Goal: Subscribe to service/newsletter

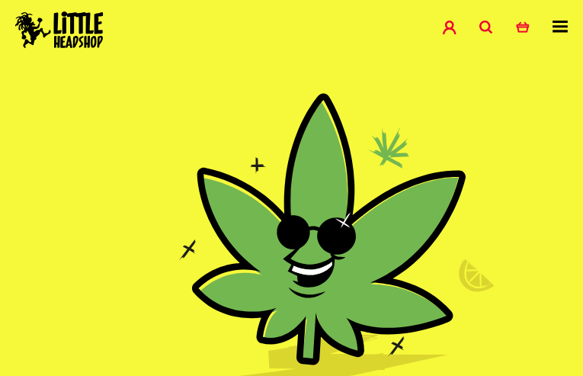
type input "[EMAIL_ADDRESS][DOMAIN_NAME]"
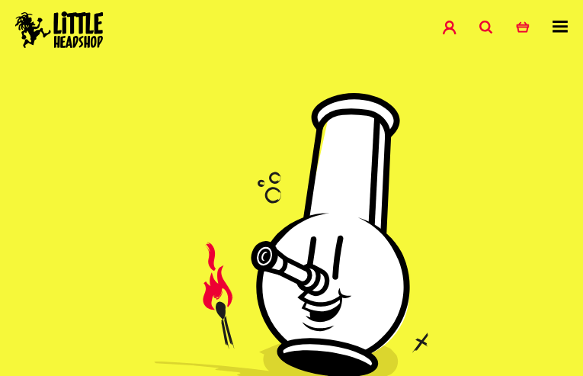
type input "aGRZZGQnmue"
type input "[EMAIL_ADDRESS][DOMAIN_NAME]"
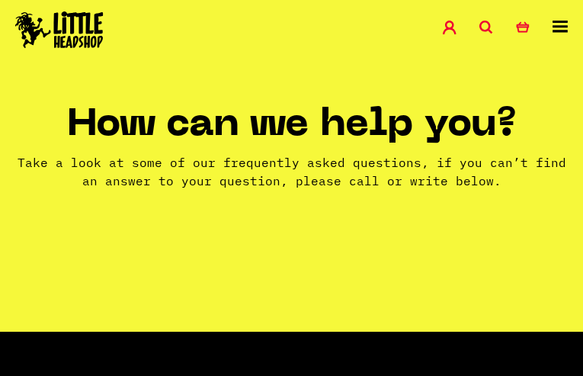
type input "ONeFcctHeAk"
type input "[EMAIL_ADDRESS][DOMAIN_NAME]"
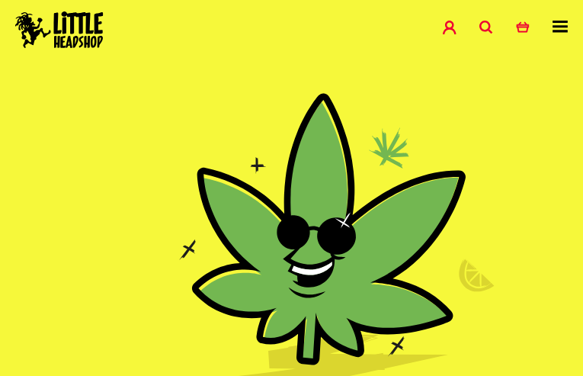
type input "nSmUOPFXV"
type input "[EMAIL_ADDRESS][DOMAIN_NAME]"
